Goal: Information Seeking & Learning: Learn about a topic

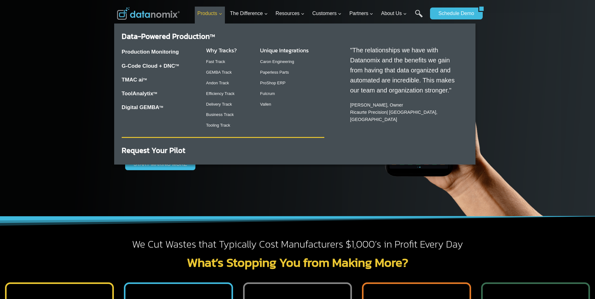
click at [216, 13] on span "Products Expand" at bounding box center [209, 13] width 25 height 8
click at [218, 61] on link "Fast Track" at bounding box center [215, 61] width 19 height 5
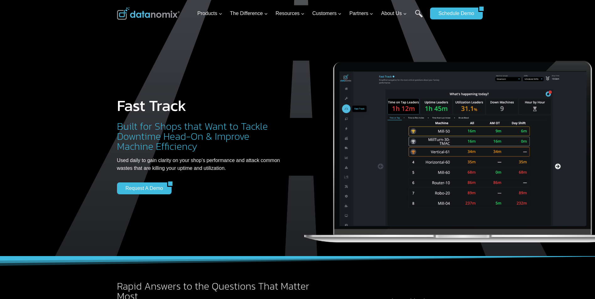
click at [168, 14] on img at bounding box center [148, 13] width 63 height 13
